Goal: Task Accomplishment & Management: Use online tool/utility

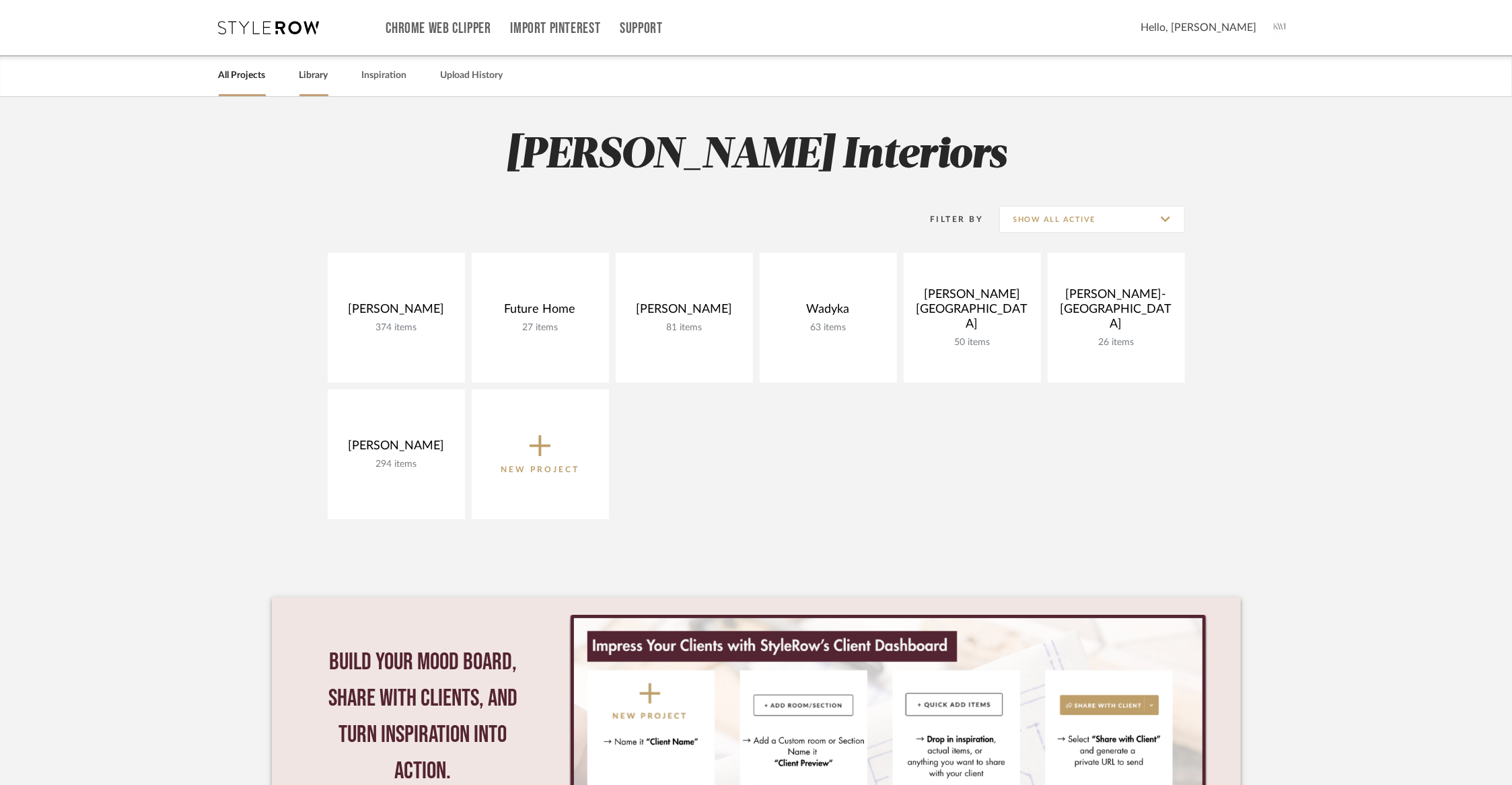
click at [307, 82] on link "Library" at bounding box center [314, 75] width 29 height 18
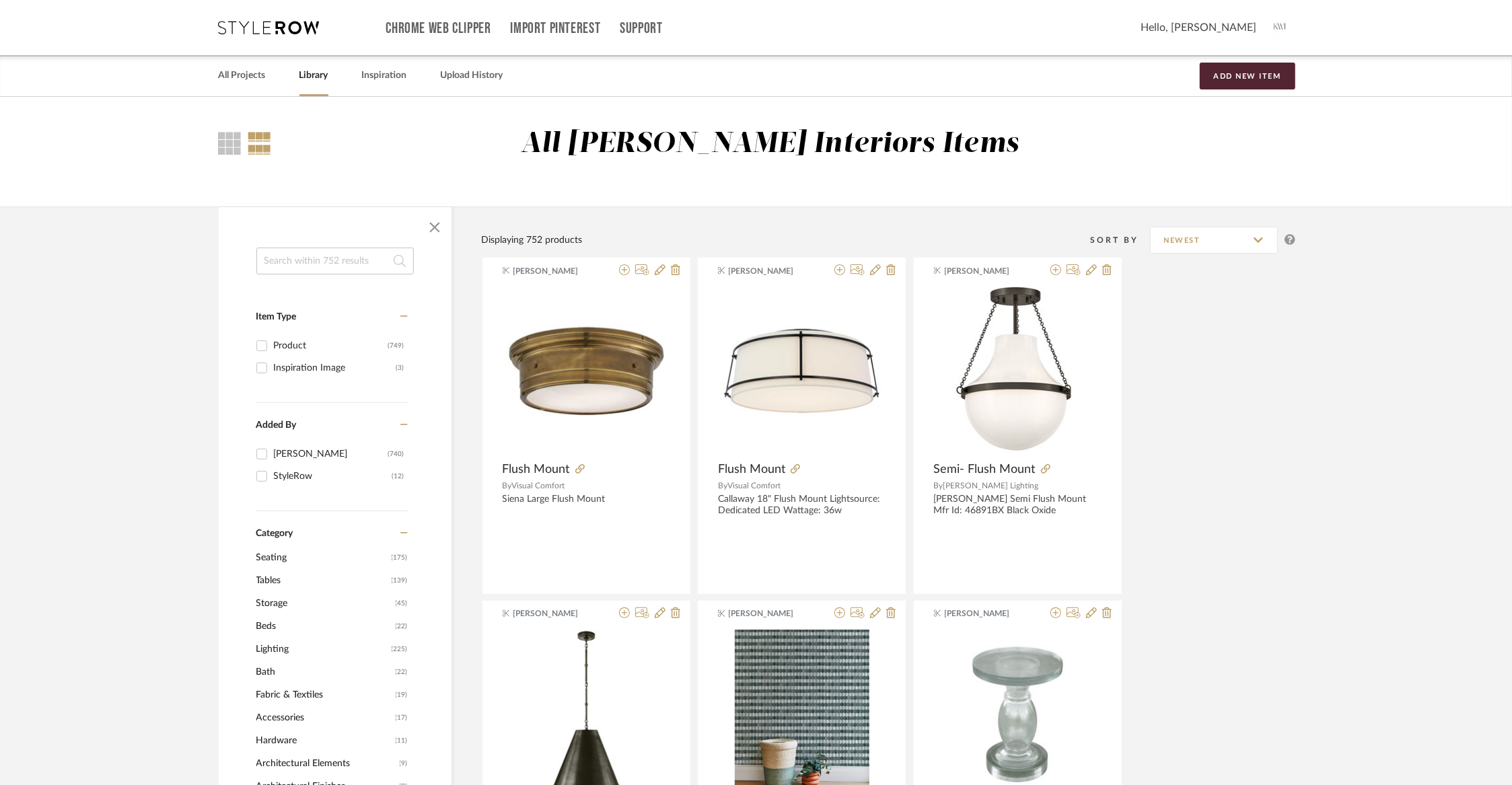
click at [290, 264] on input at bounding box center [335, 262] width 157 height 27
type input "visual comfort"
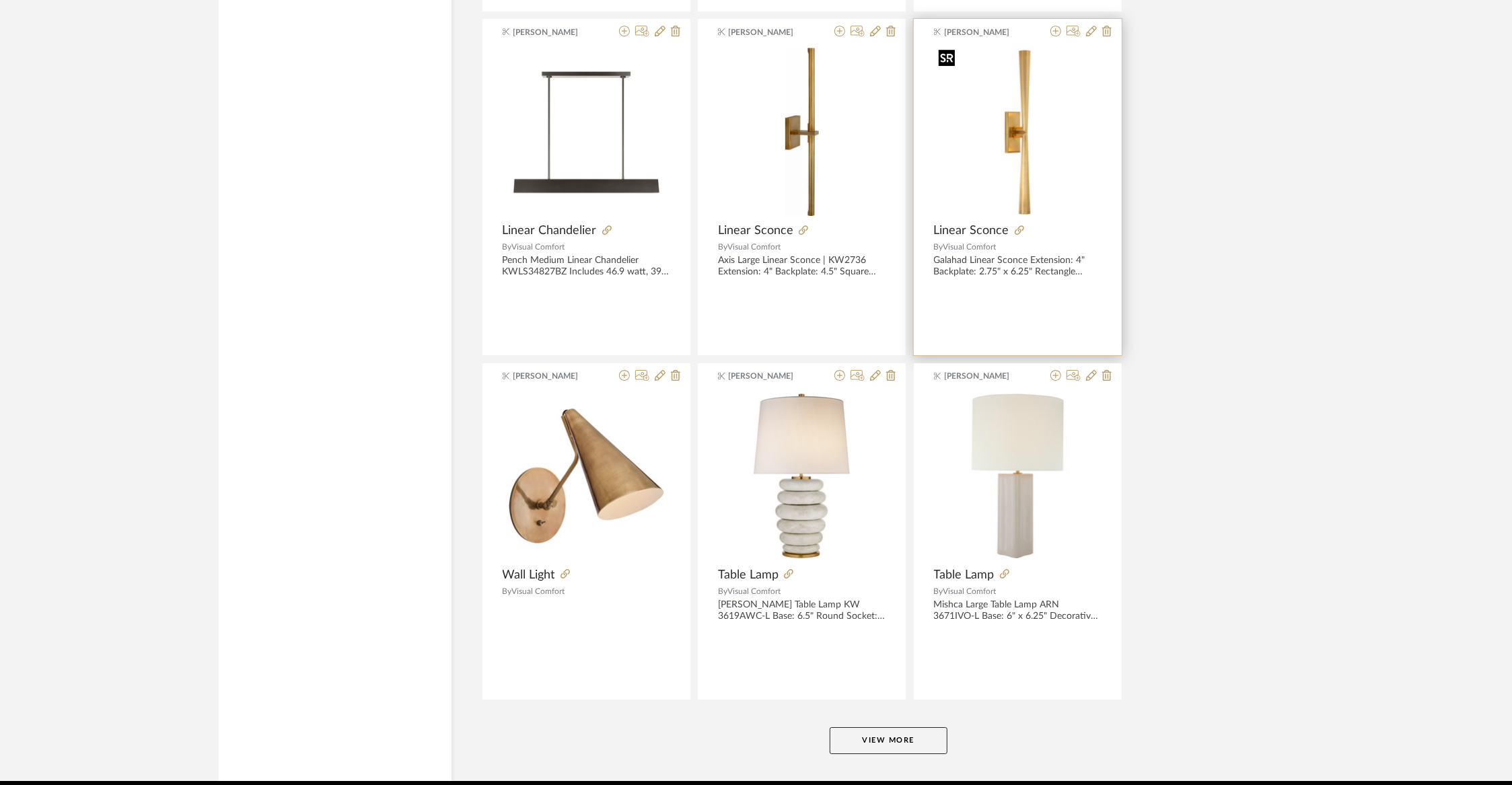
scroll to position [3773, 0]
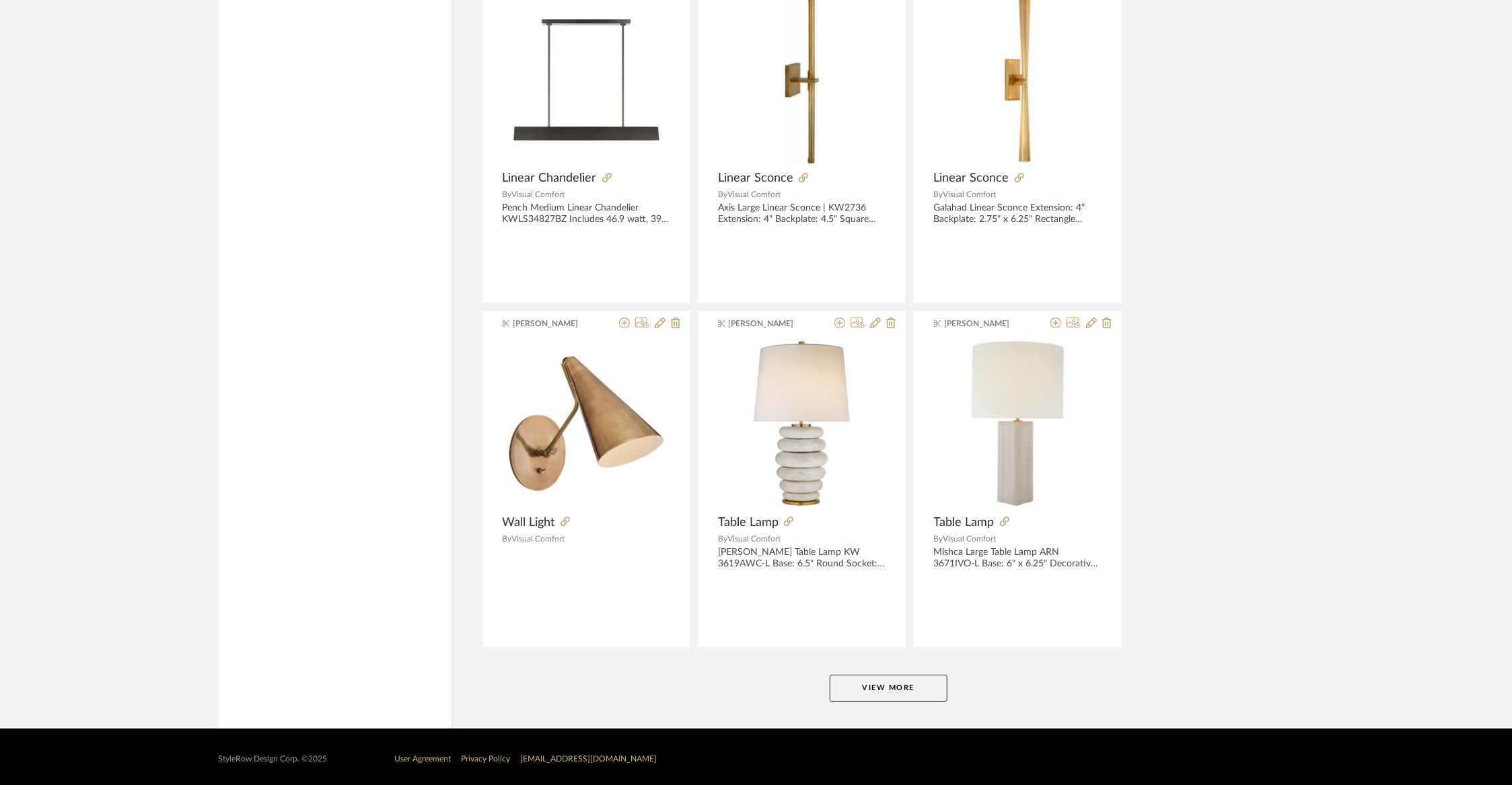
click at [912, 685] on button "View More" at bounding box center [889, 689] width 118 height 27
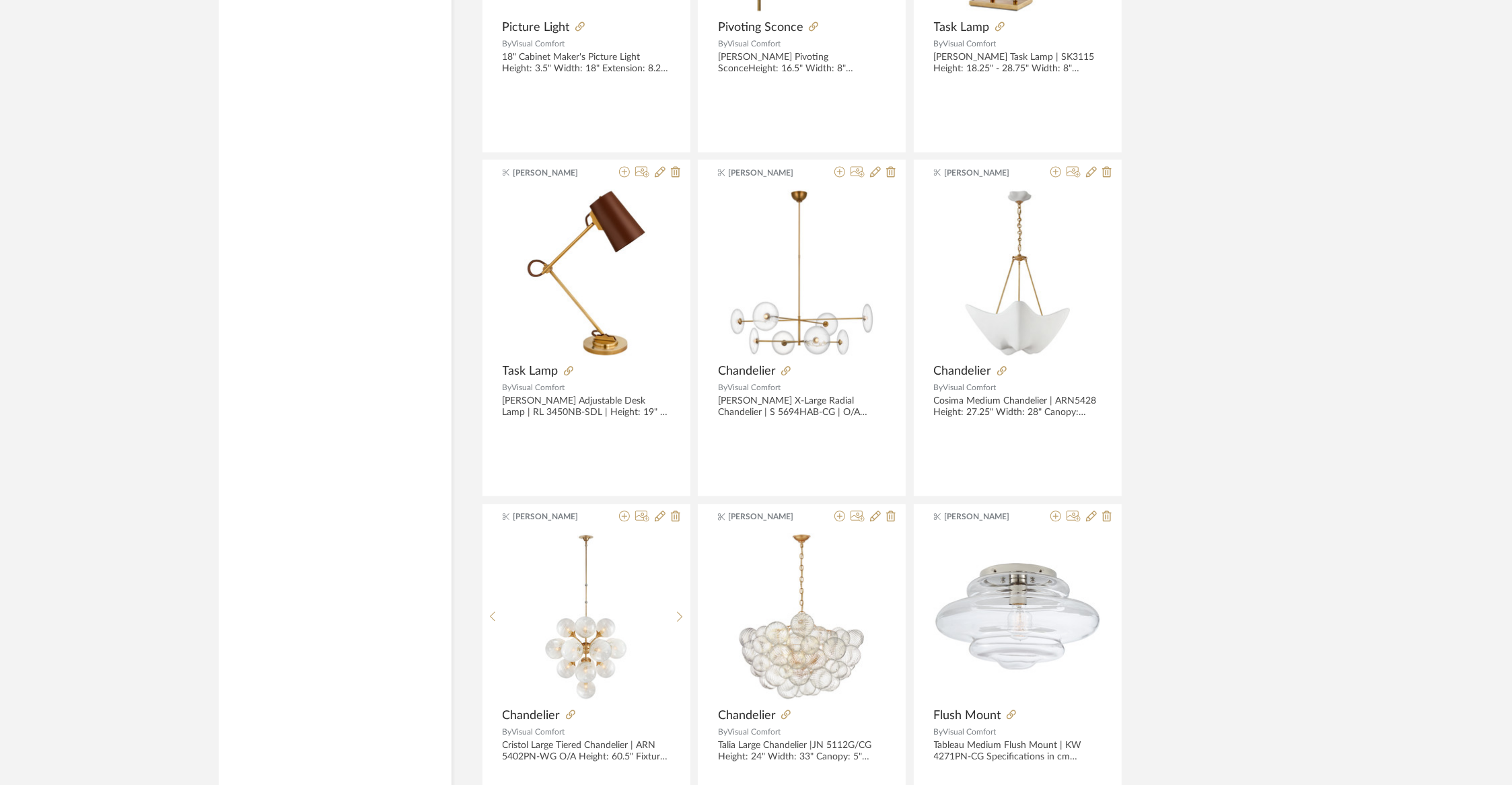
scroll to position [7002, 0]
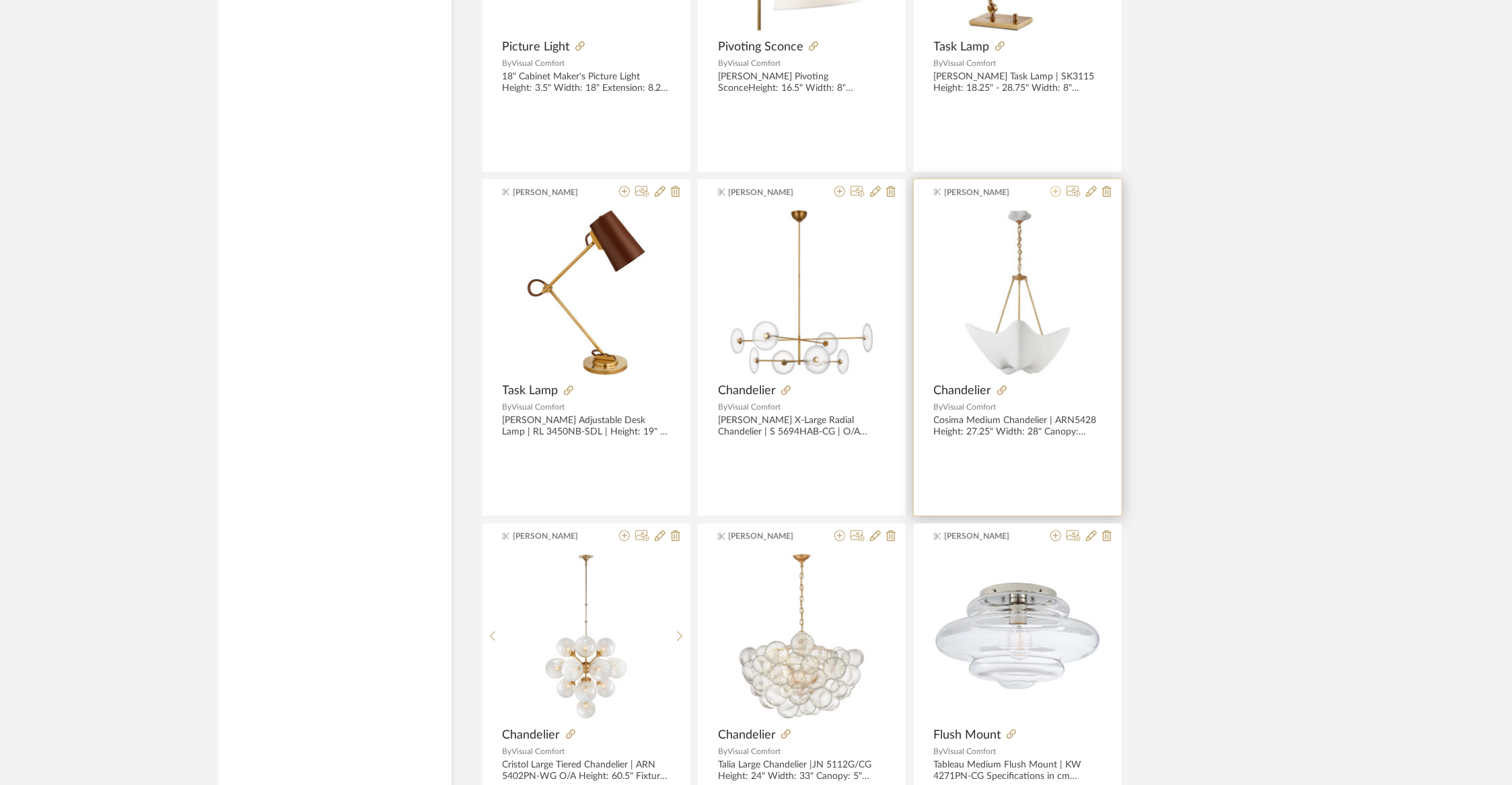
click at [1053, 186] on icon at bounding box center [1056, 191] width 11 height 11
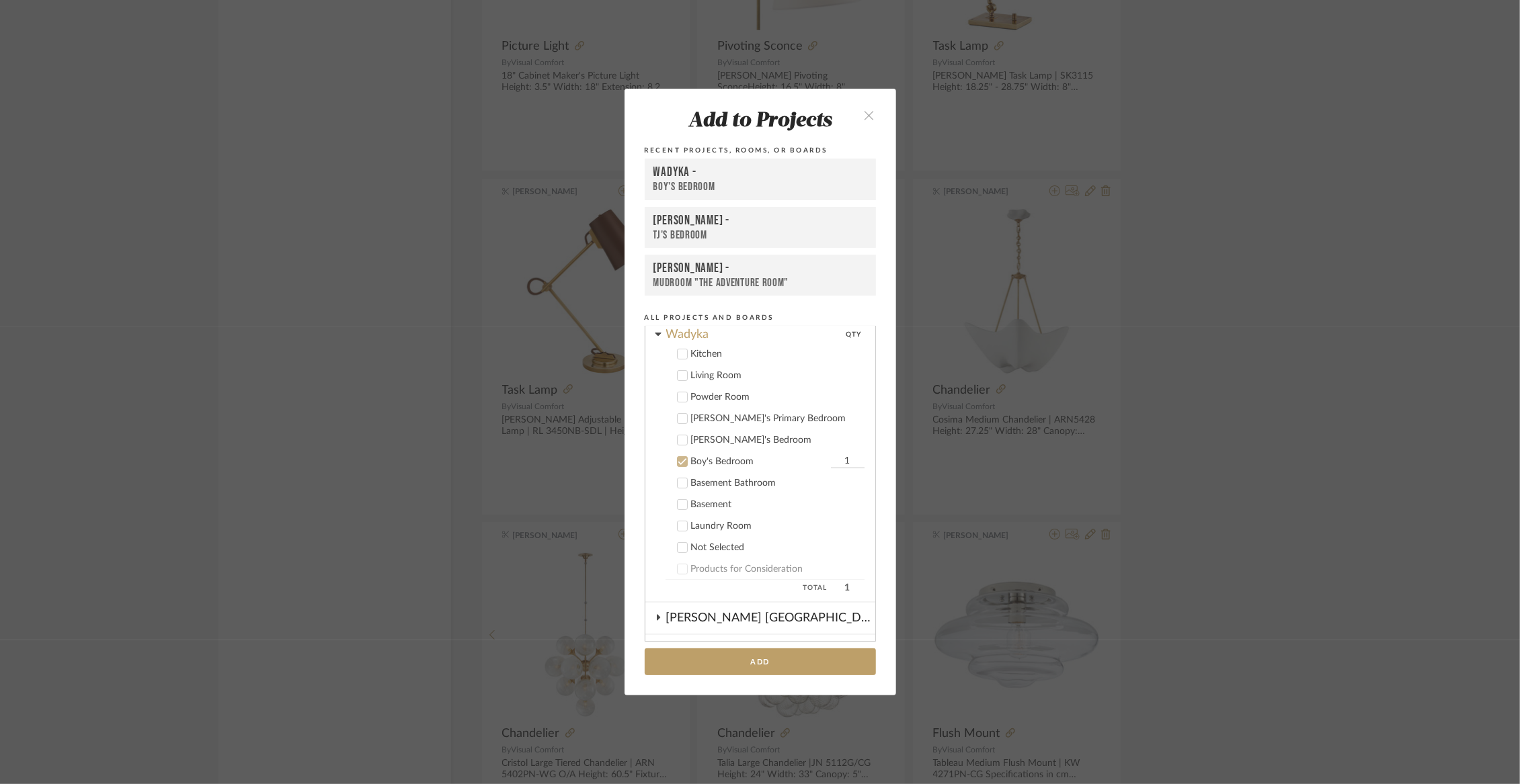
scroll to position [134, 0]
click at [695, 472] on cdk-nested-tree-node "Boy's Bedroom 1" at bounding box center [754, 462] width 219 height 21
click at [693, 461] on div "Boy's Bedroom" at bounding box center [759, 462] width 137 height 11
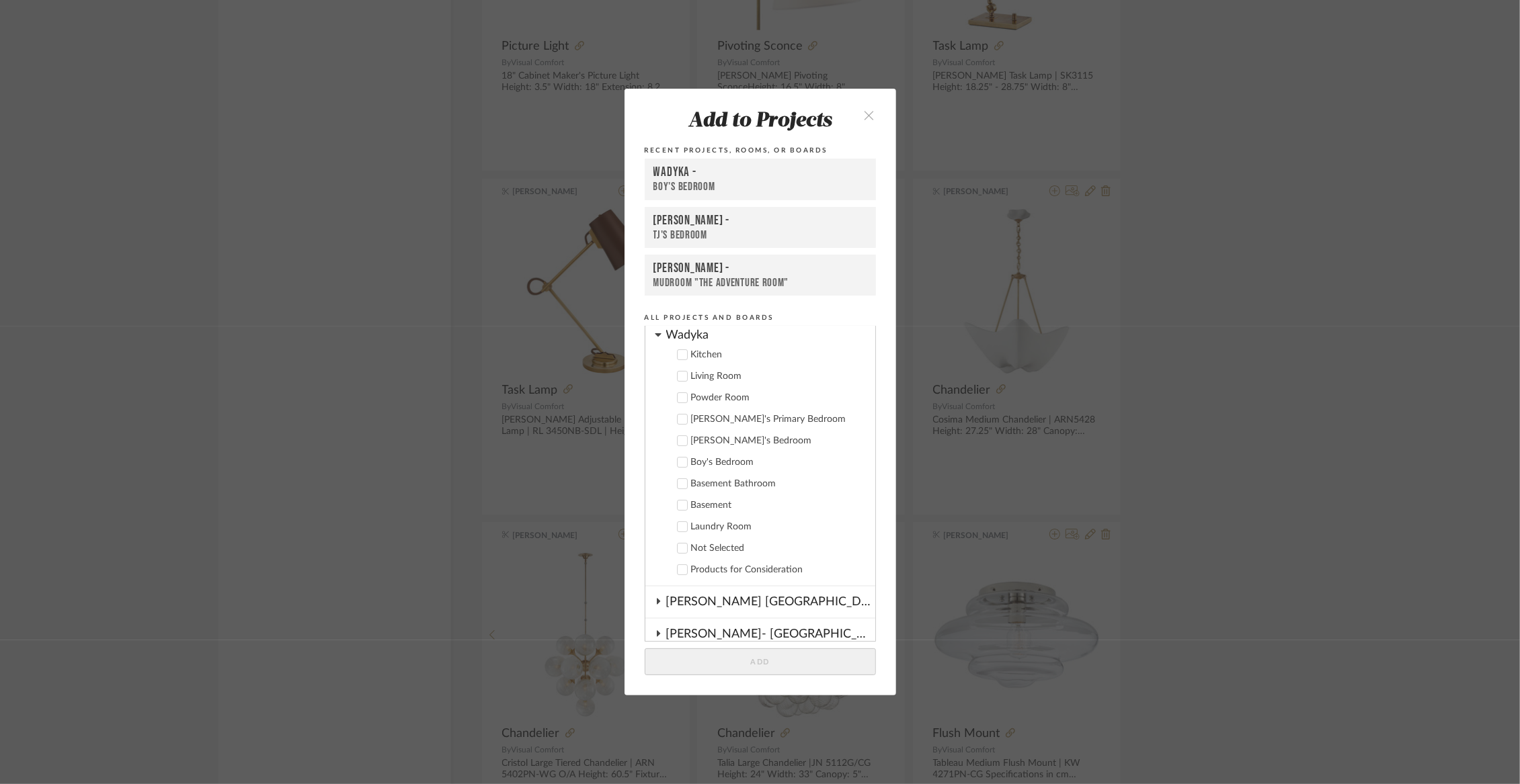
click at [691, 340] on div "Wadyka" at bounding box center [771, 332] width 209 height 24
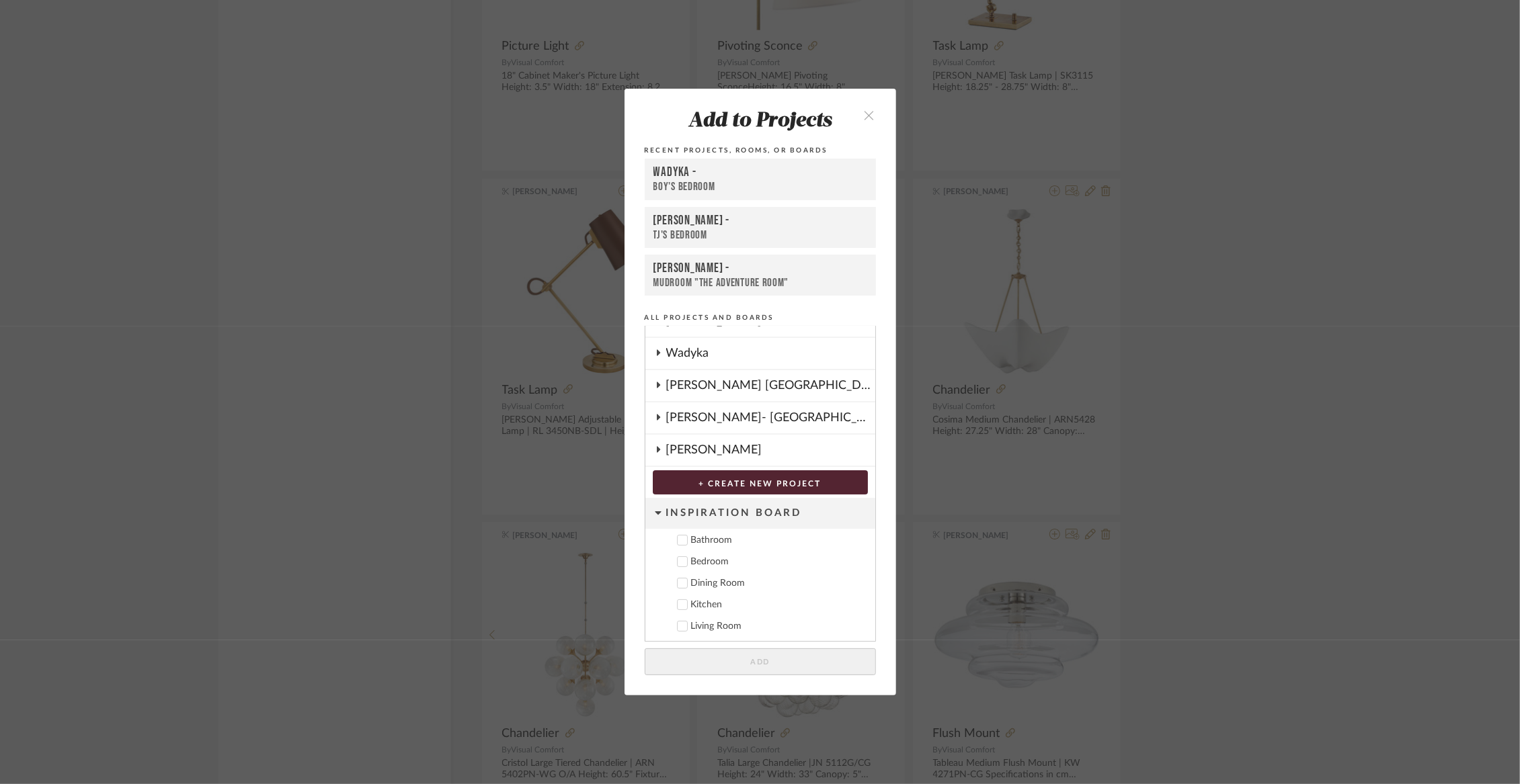
click at [686, 445] on div "[PERSON_NAME]" at bounding box center [771, 451] width 209 height 31
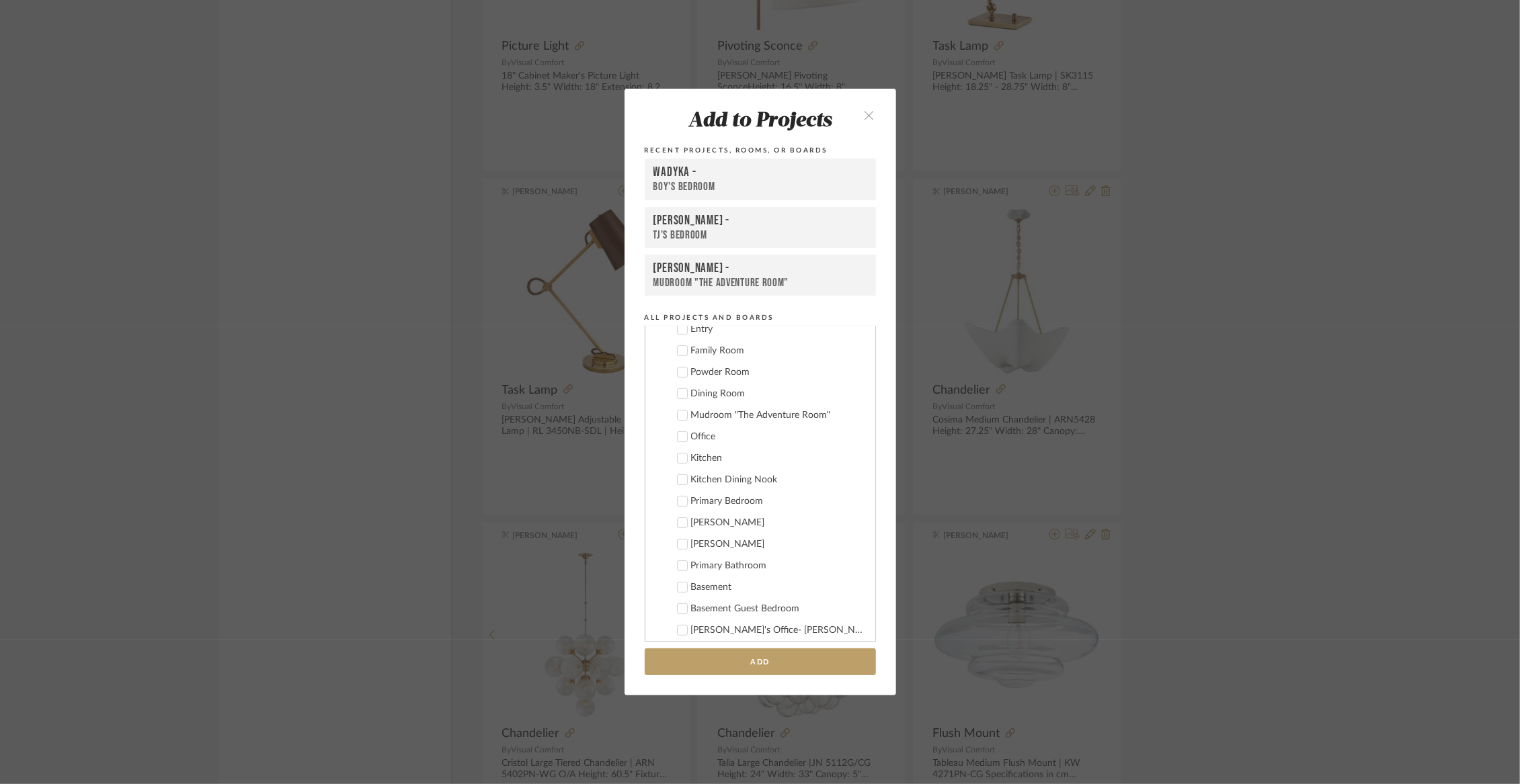
scroll to position [285, 0]
click at [691, 561] on div "Primary Bathroom" at bounding box center [777, 559] width 173 height 11
click at [686, 658] on button "Add" at bounding box center [760, 662] width 231 height 27
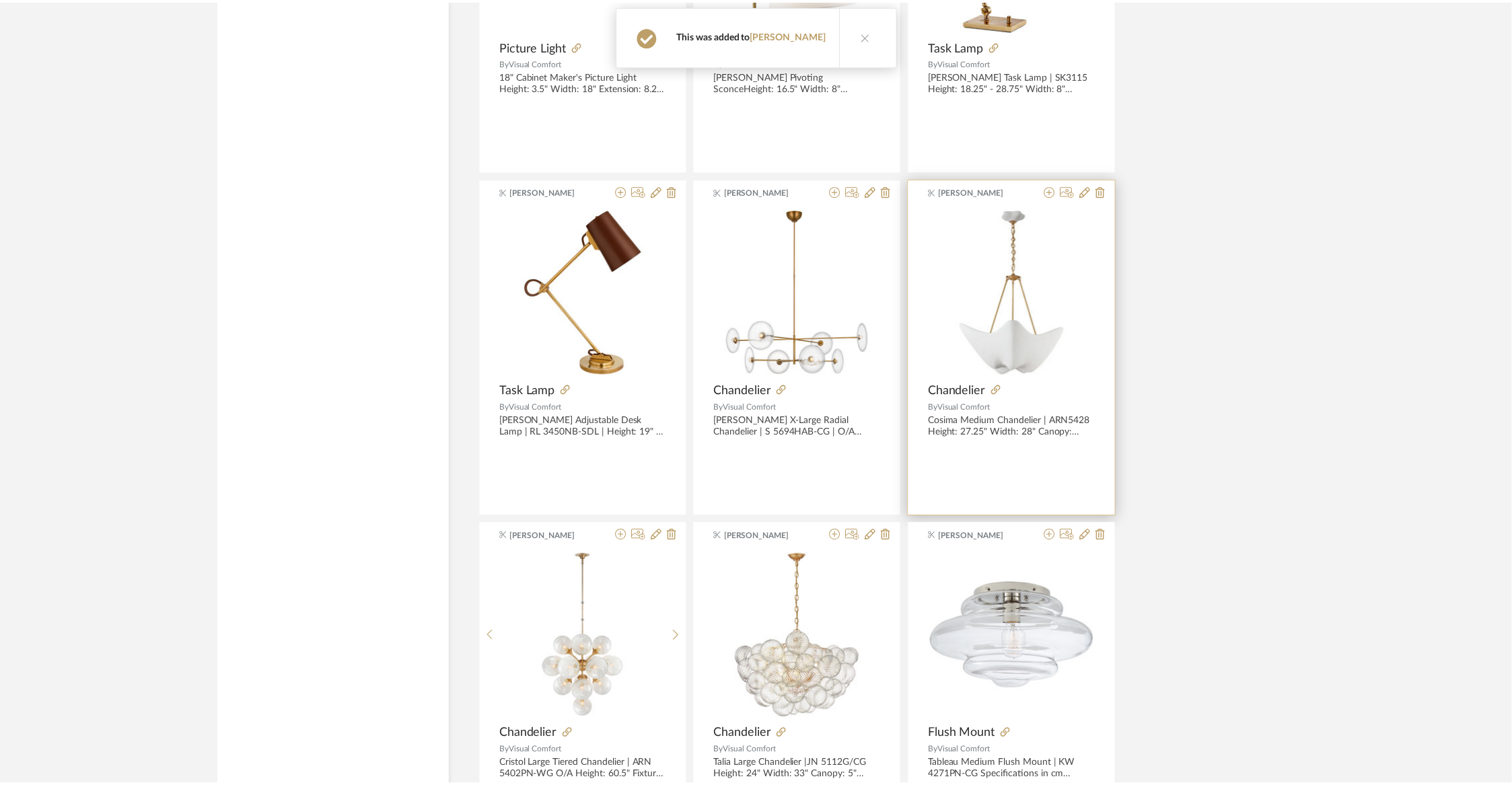
scroll to position [7002, 0]
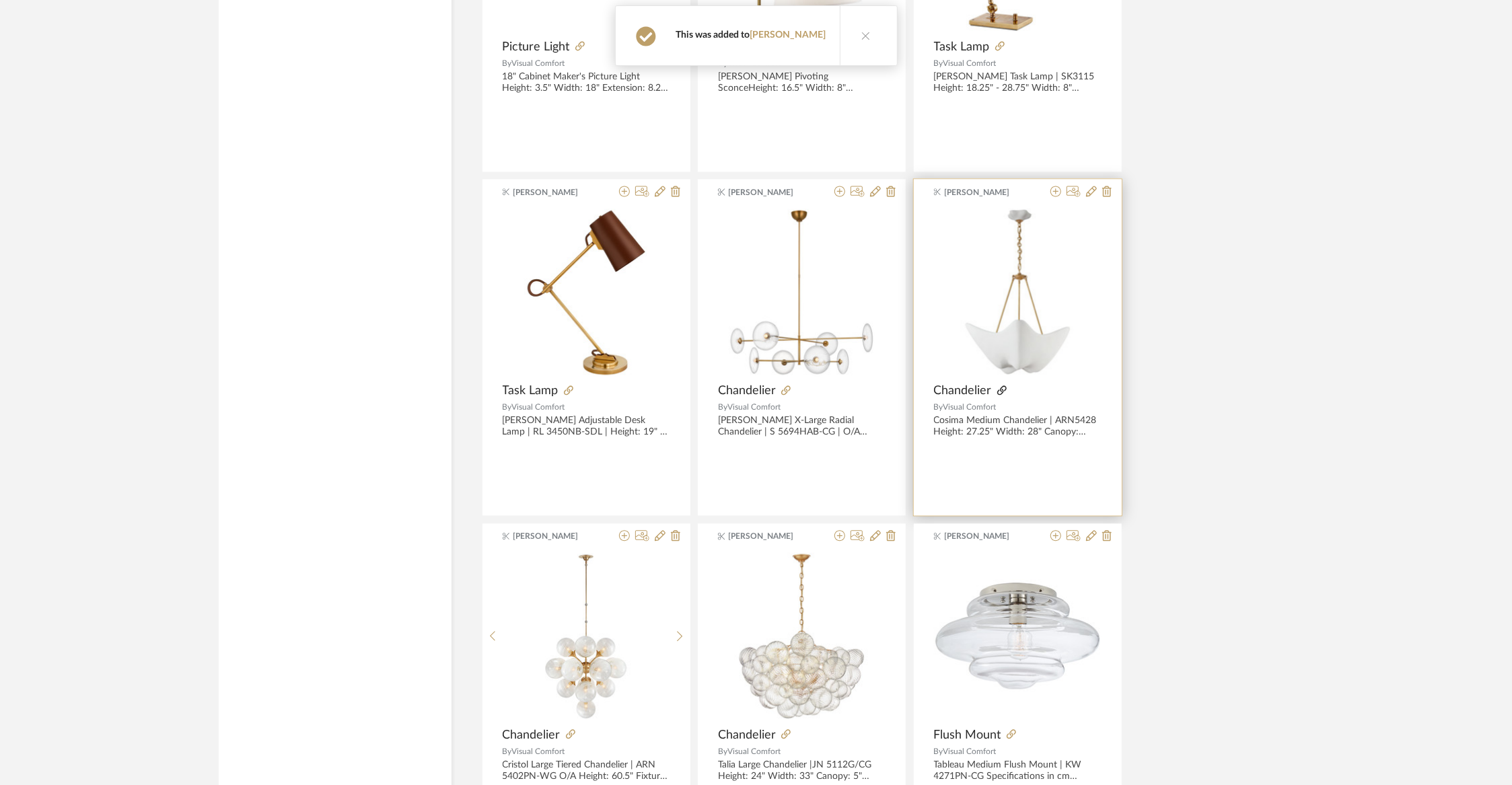
click at [1001, 386] on icon at bounding box center [1001, 390] width 9 height 9
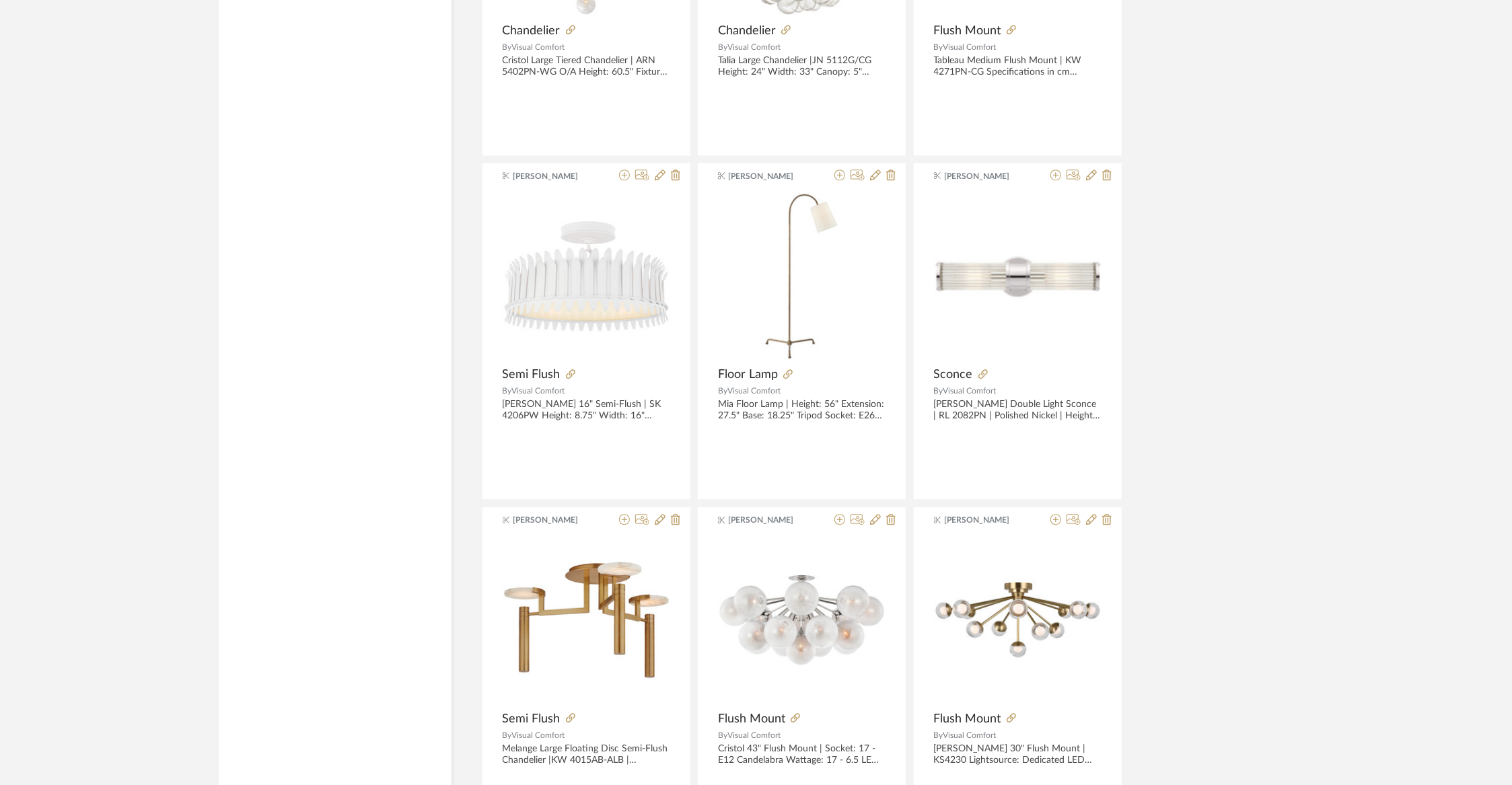
scroll to position [7898, 0]
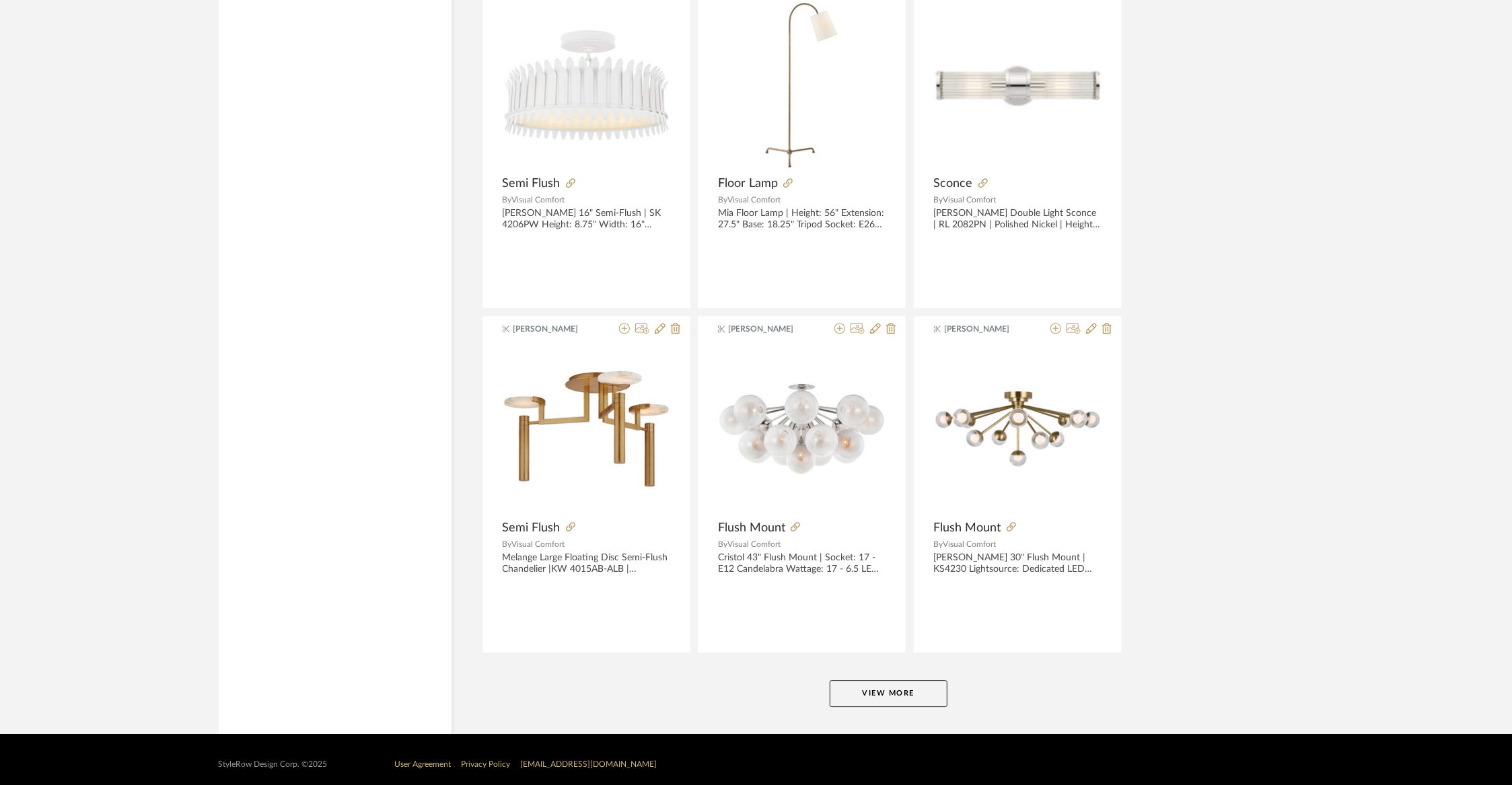
click at [857, 681] on button "View More" at bounding box center [889, 694] width 118 height 27
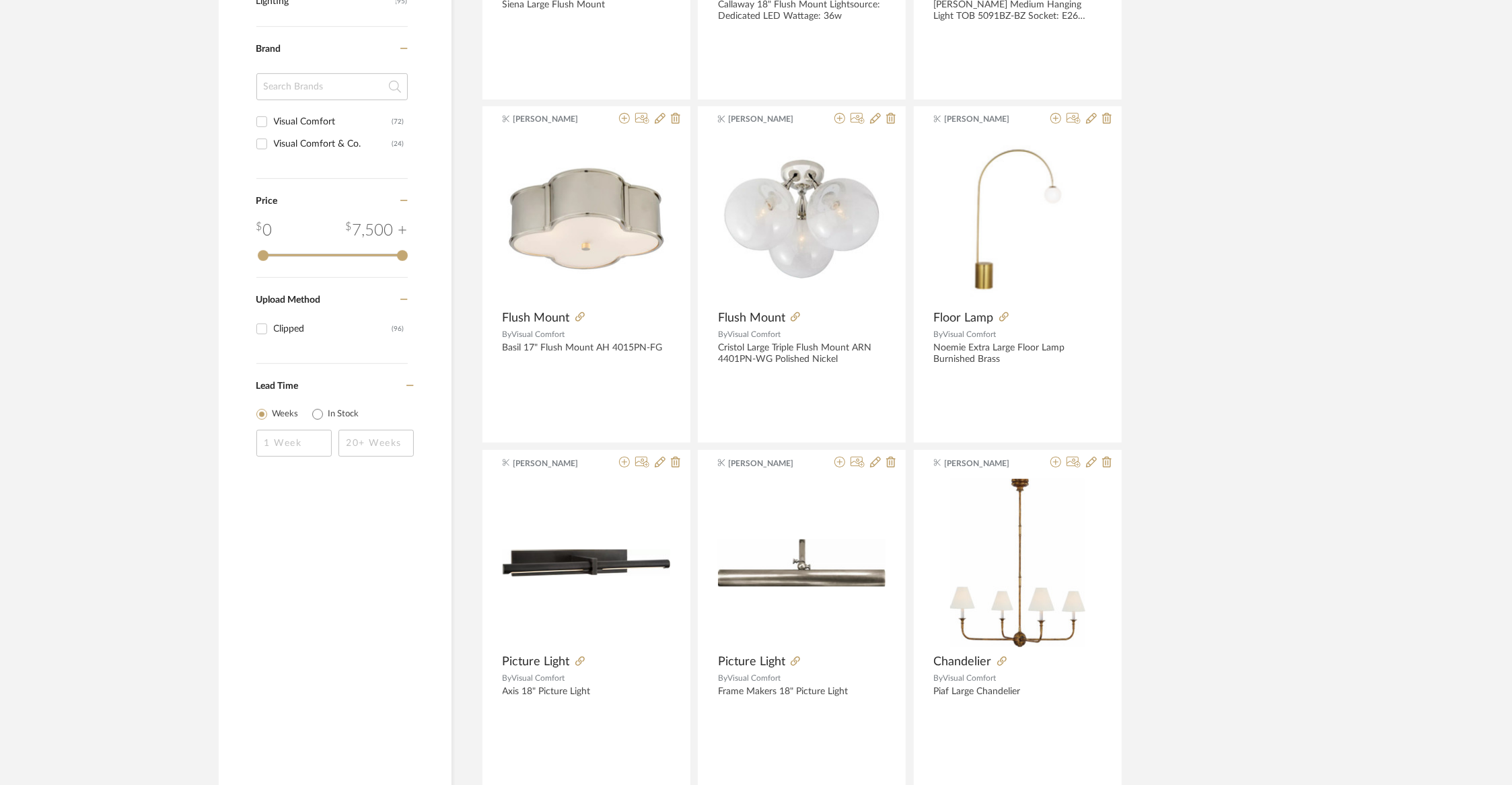
scroll to position [0, 0]
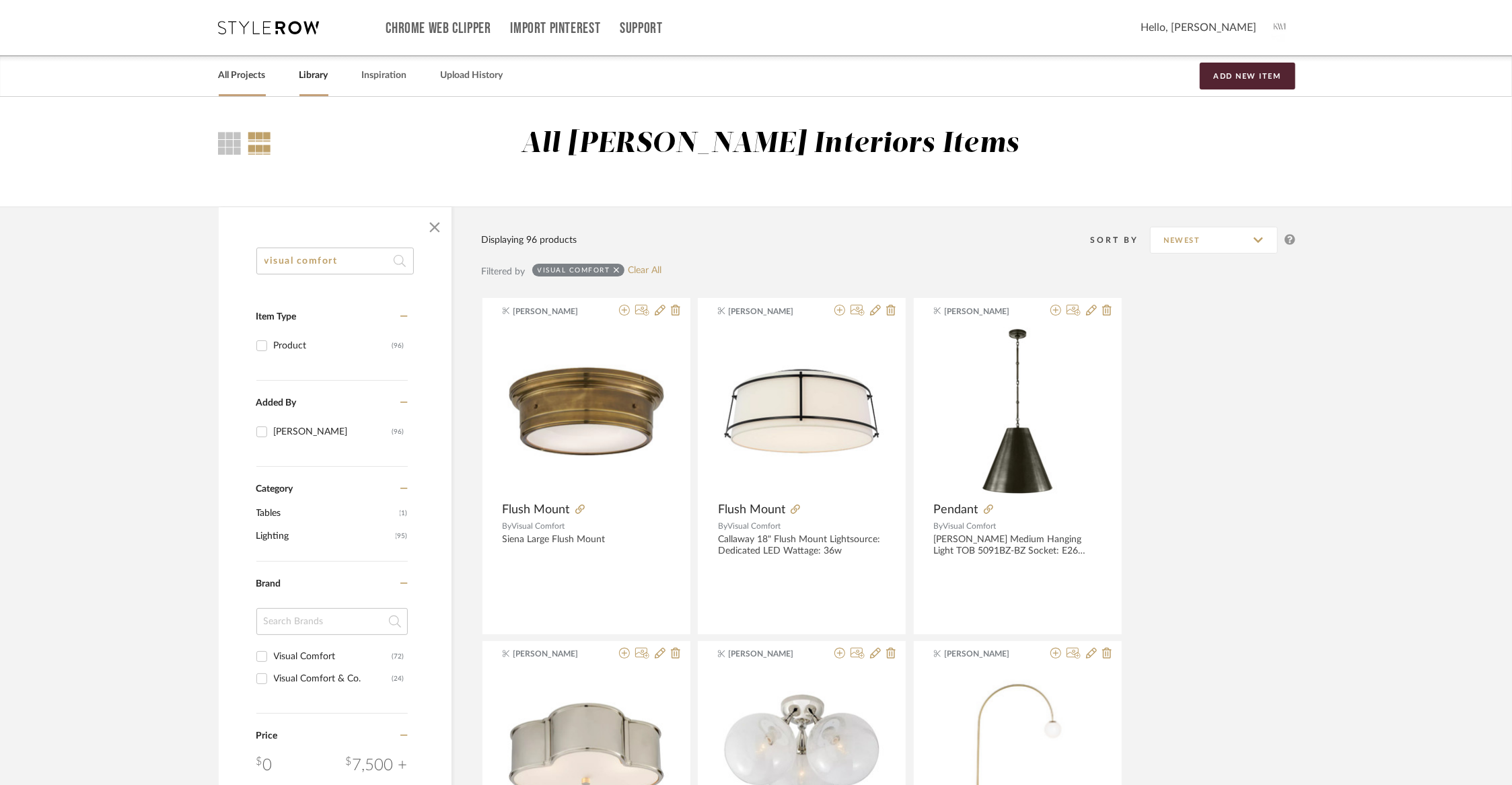
click at [234, 75] on link "All Projects" at bounding box center [241, 75] width 47 height 18
